Goal: Task Accomplishment & Management: Use online tool/utility

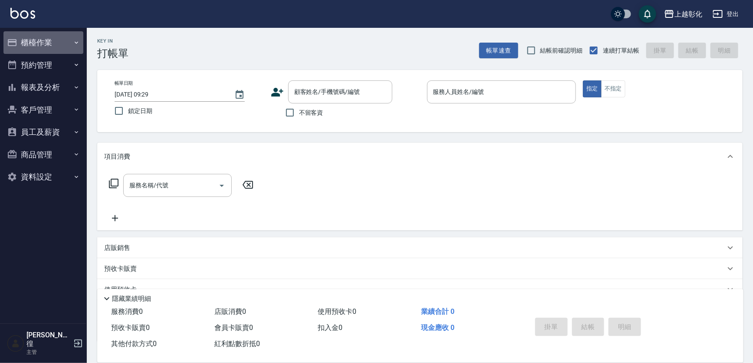
click at [53, 43] on button "櫃檯作業" at bounding box center [43, 42] width 80 height 23
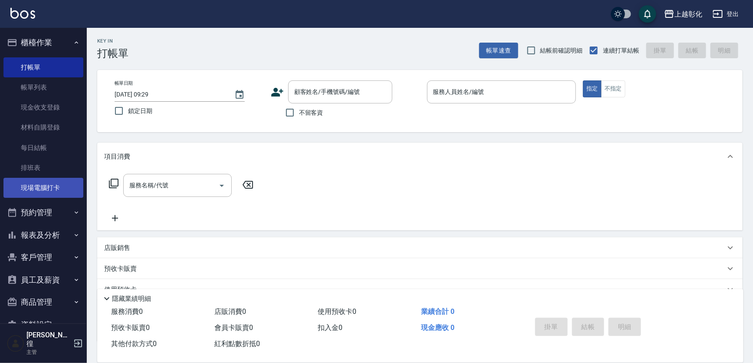
click at [56, 190] on link "現場電腦打卡" at bounding box center [43, 188] width 80 height 20
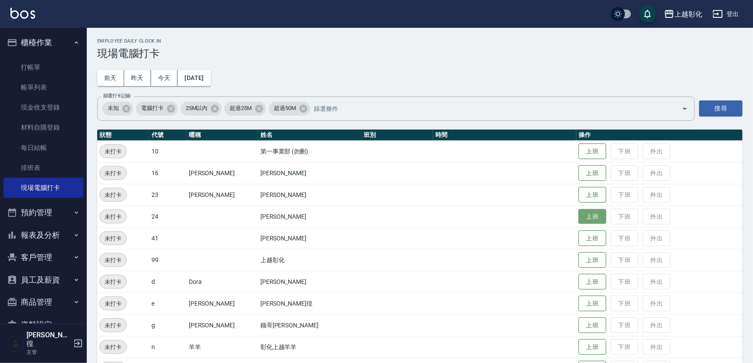
click at [585, 215] on button "上班" at bounding box center [593, 216] width 28 height 15
click at [579, 305] on button "上班" at bounding box center [593, 303] width 28 height 15
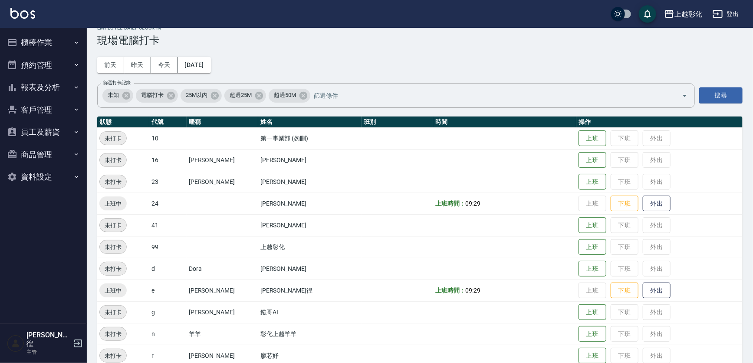
scroll to position [92, 0]
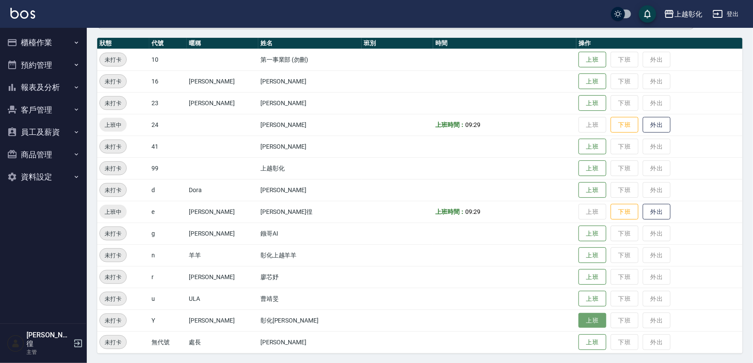
click at [586, 317] on button "上班" at bounding box center [593, 320] width 28 height 15
click at [579, 75] on button "上班" at bounding box center [593, 81] width 28 height 15
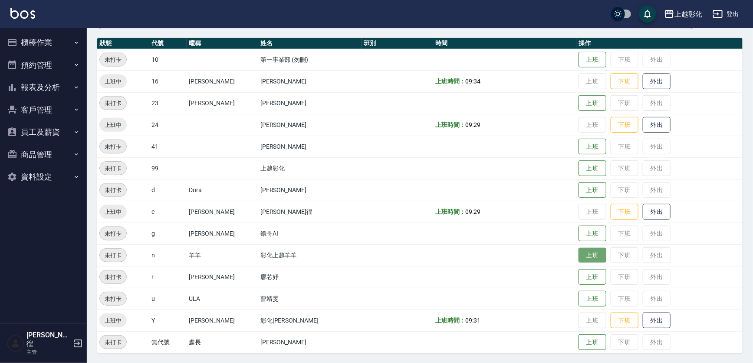
click at [579, 252] on button "上班" at bounding box center [593, 255] width 28 height 15
click at [579, 144] on button "上班" at bounding box center [593, 146] width 28 height 15
